Goal: Navigation & Orientation: Find specific page/section

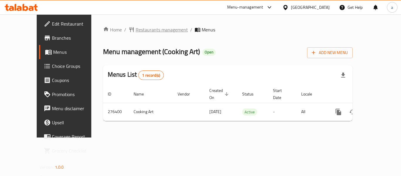
click at [137, 33] on span "Restaurants management" at bounding box center [161, 29] width 52 height 7
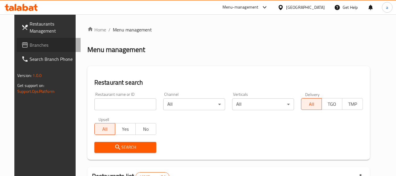
click at [30, 48] on span "Branches" at bounding box center [53, 44] width 46 height 7
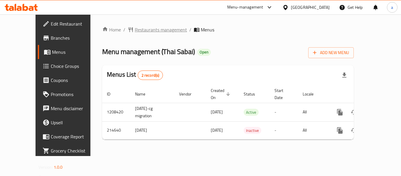
click at [135, 29] on span "Restaurants management" at bounding box center [161, 29] width 52 height 7
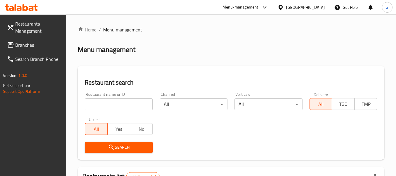
click at [28, 45] on span "Branches" at bounding box center [38, 44] width 46 height 7
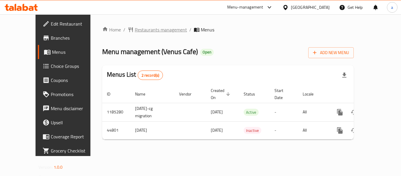
drag, startPoint x: 0, startPoint y: 0, endPoint x: 124, endPoint y: 26, distance: 126.5
click at [135, 26] on span "Restaurants management" at bounding box center [161, 29] width 52 height 7
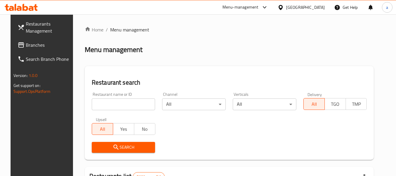
click at [42, 50] on link "Branches" at bounding box center [45, 45] width 64 height 14
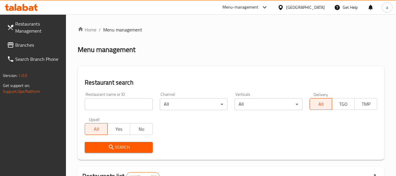
click at [41, 44] on span "Branches" at bounding box center [38, 44] width 46 height 7
